Goal: Register for event/course

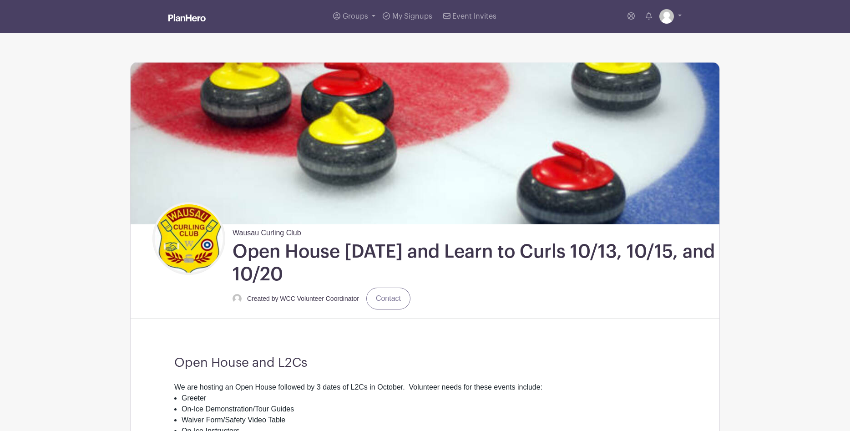
scroll to position [1252, 0]
click at [351, 15] on span "Groups" at bounding box center [355, 16] width 25 height 7
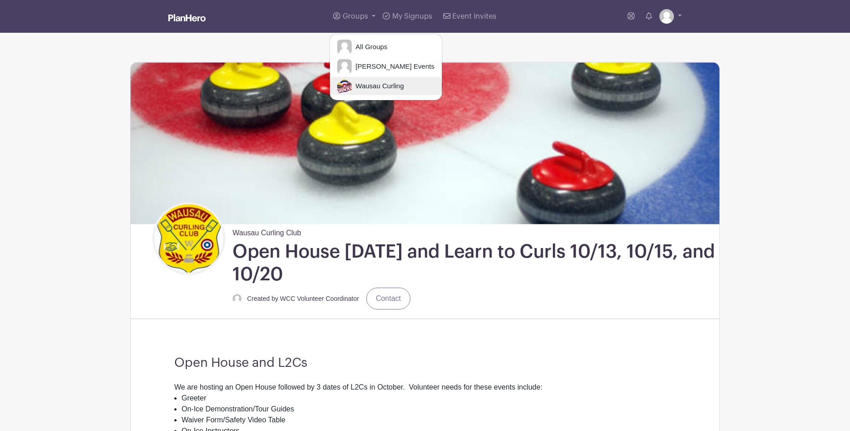
click at [366, 82] on span "Wausau Curling" at bounding box center [378, 86] width 52 height 10
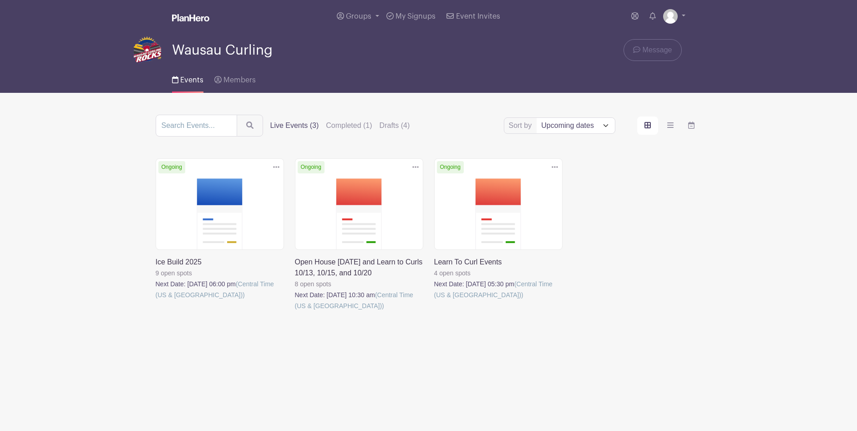
click at [295, 311] on link at bounding box center [295, 311] width 0 height 0
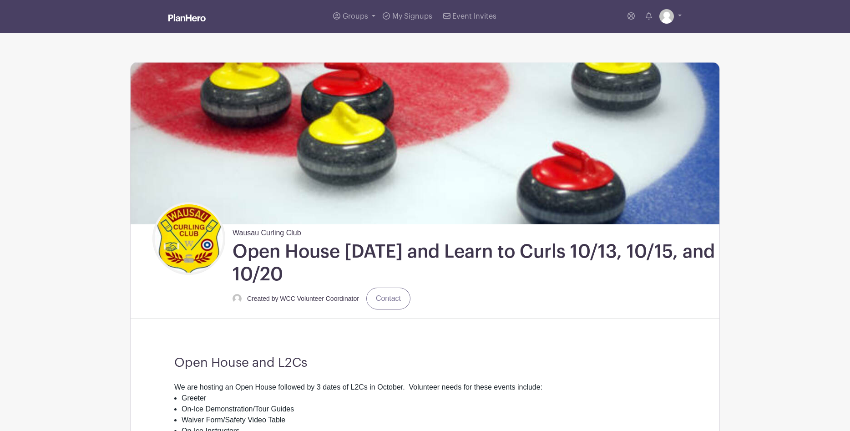
scroll to position [15, 0]
